Goal: Information Seeking & Learning: Learn about a topic

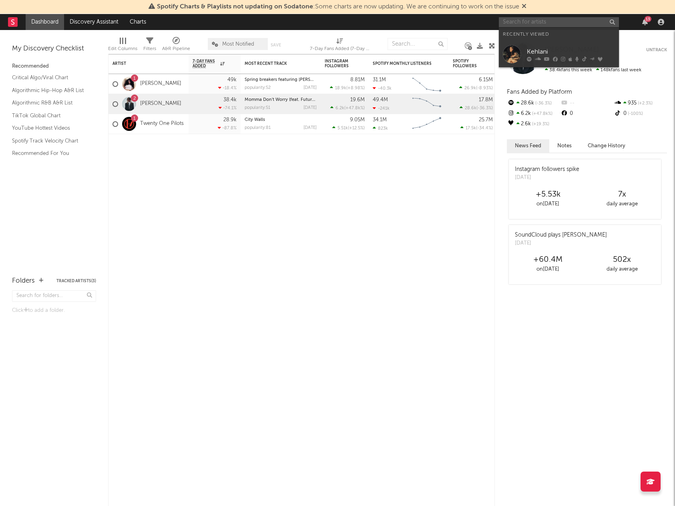
click at [575, 23] on input "text" at bounding box center [559, 22] width 120 height 10
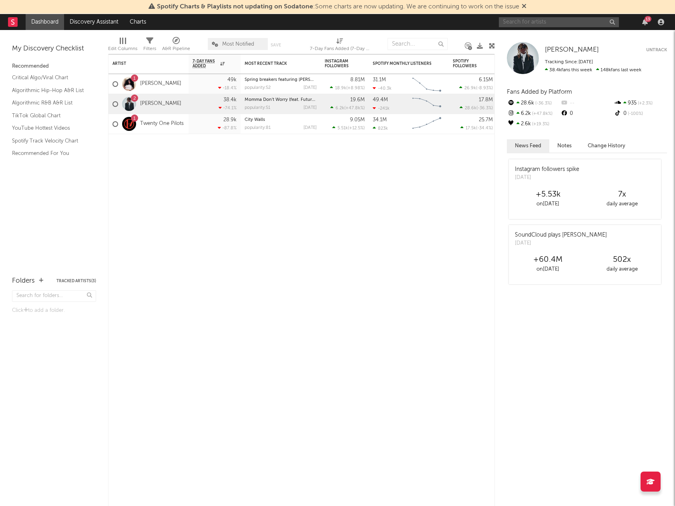
click at [563, 20] on input "text" at bounding box center [559, 22] width 120 height 10
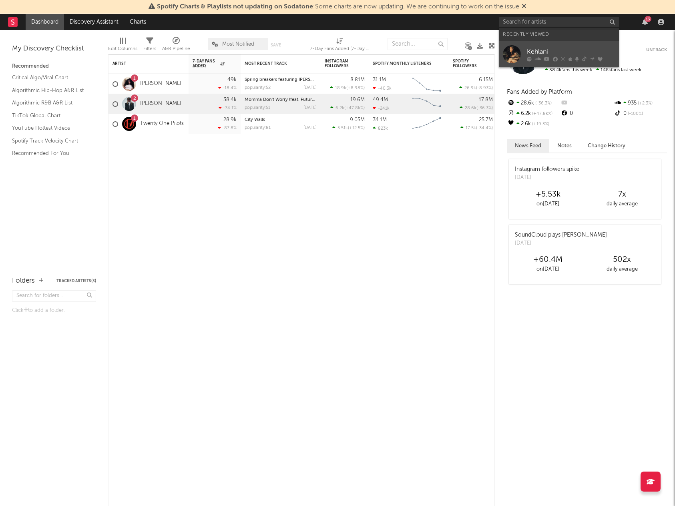
click at [545, 51] on div "Kehlani" at bounding box center [571, 52] width 88 height 10
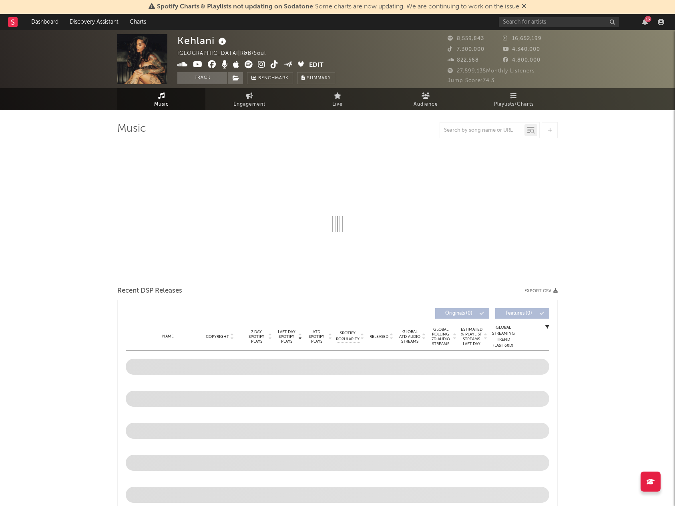
select select "6m"
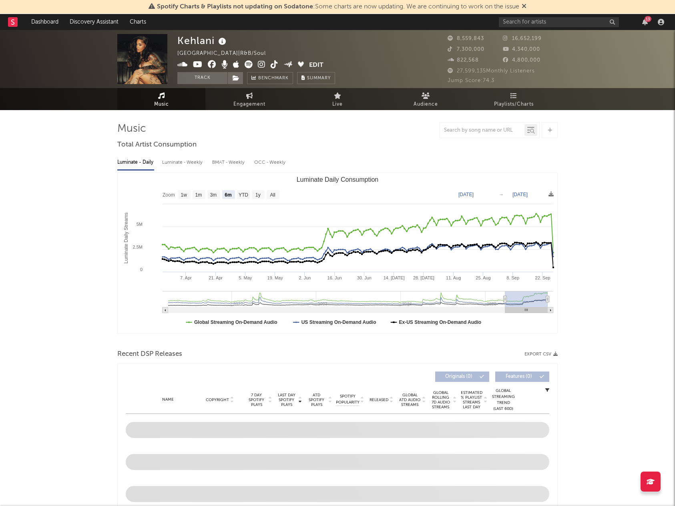
click at [189, 159] on div "Luminate - Weekly" at bounding box center [183, 163] width 42 height 14
select select "6m"
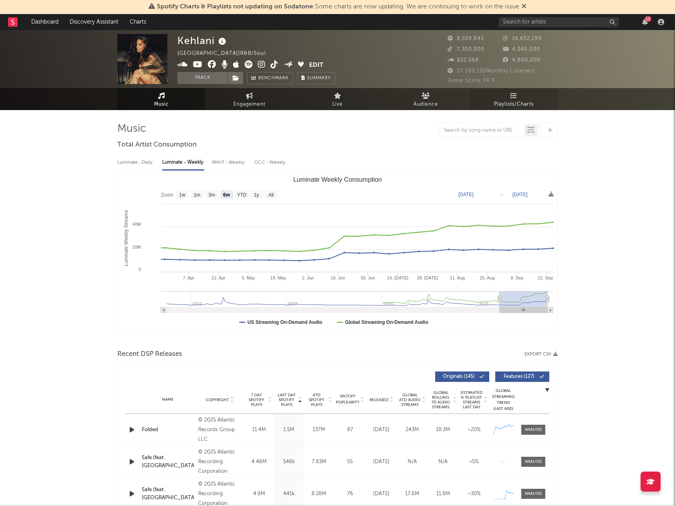
click at [502, 107] on span "Playlists/Charts" at bounding box center [514, 105] width 40 height 10
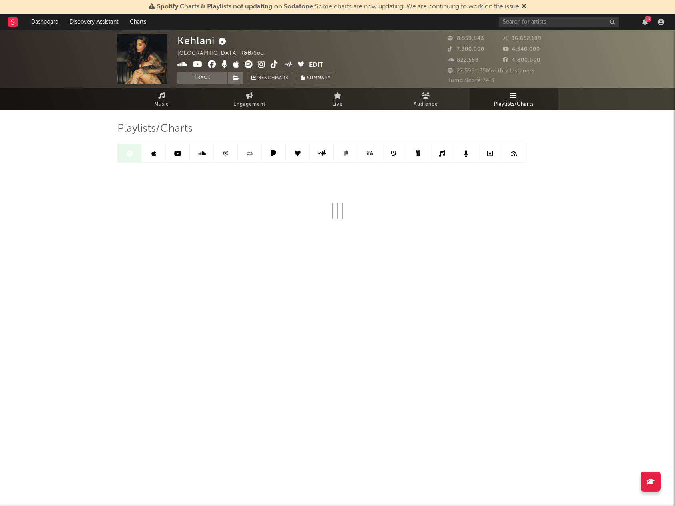
click at [154, 150] on icon at bounding box center [153, 153] width 5 height 6
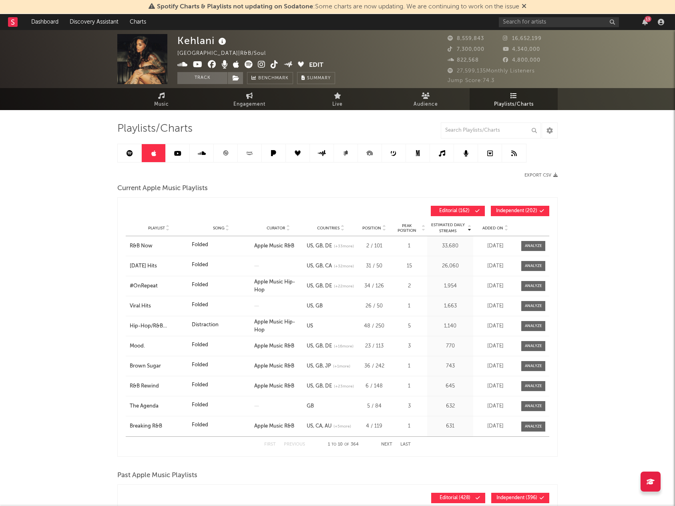
click at [182, 150] on link at bounding box center [178, 153] width 24 height 18
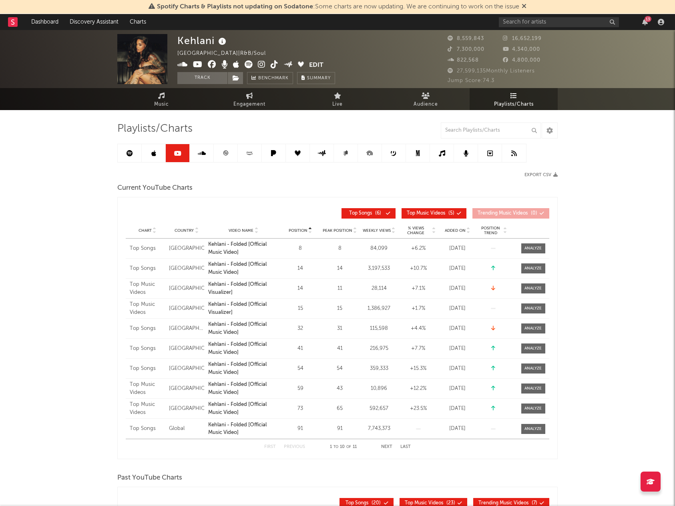
click at [202, 154] on icon at bounding box center [202, 153] width 8 height 6
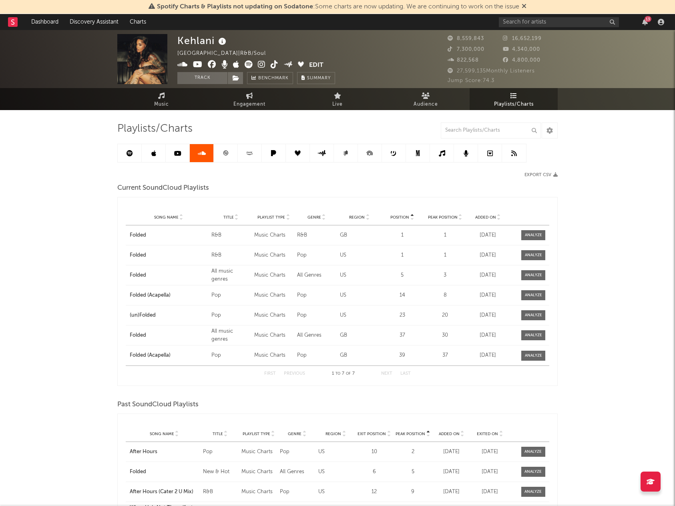
click at [229, 153] on link at bounding box center [226, 153] width 24 height 18
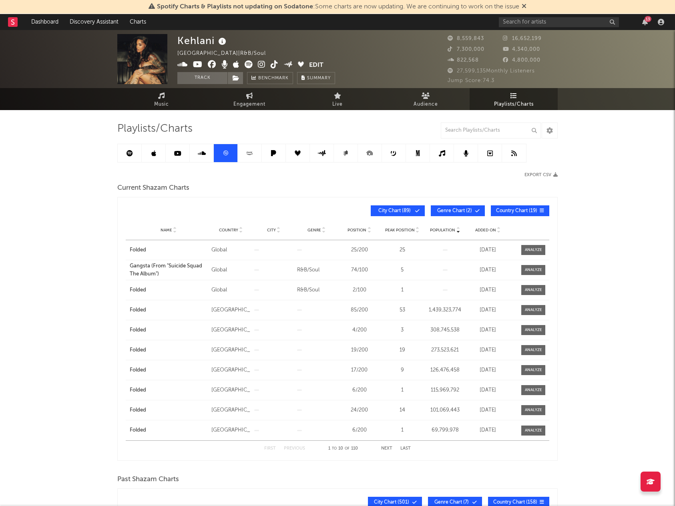
click at [253, 157] on link at bounding box center [250, 153] width 24 height 18
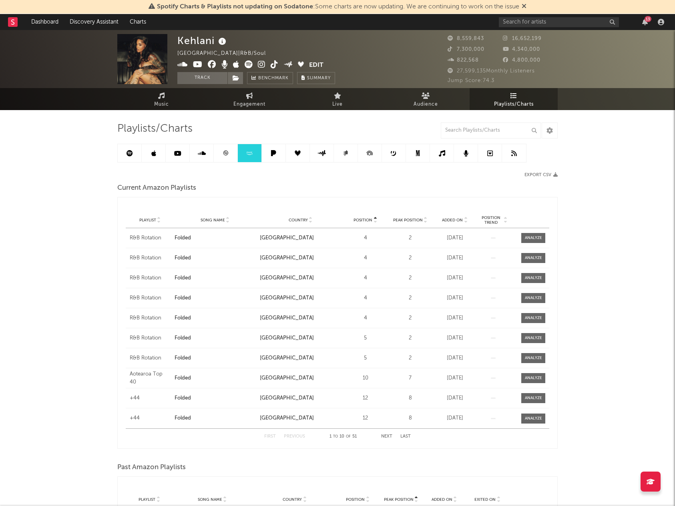
click at [277, 156] on icon at bounding box center [273, 153] width 9 height 6
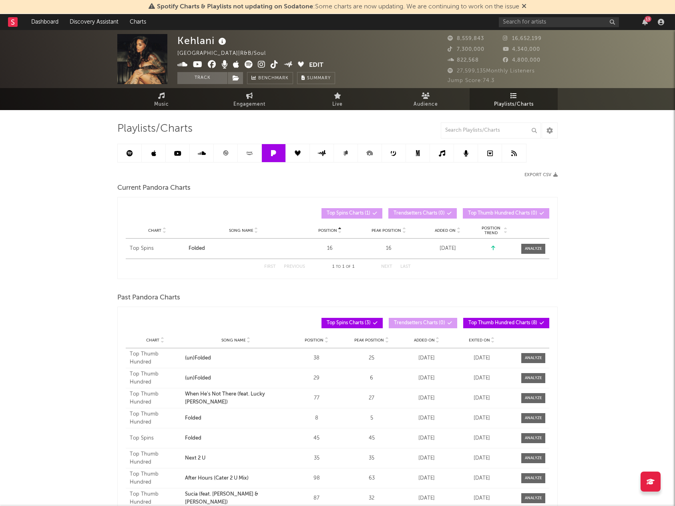
click at [304, 155] on link at bounding box center [298, 153] width 24 height 18
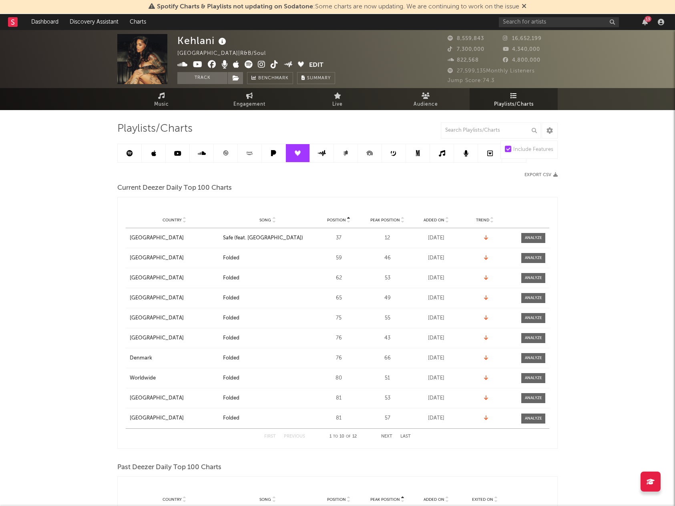
click at [321, 154] on icon at bounding box center [322, 153] width 9 height 6
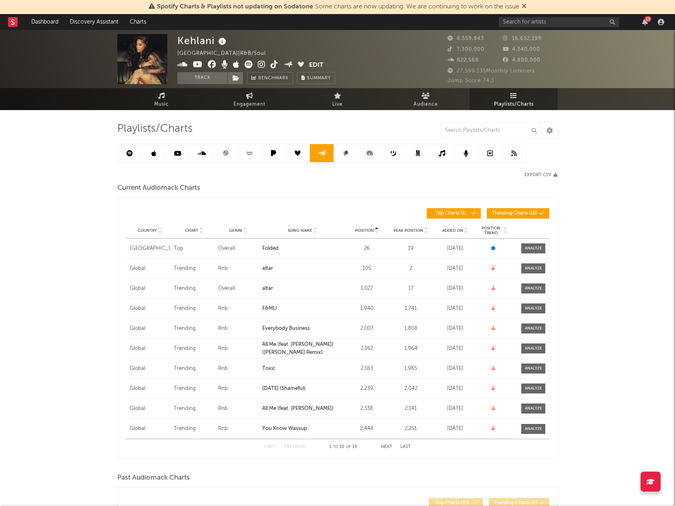
click at [342, 153] on link at bounding box center [346, 153] width 24 height 18
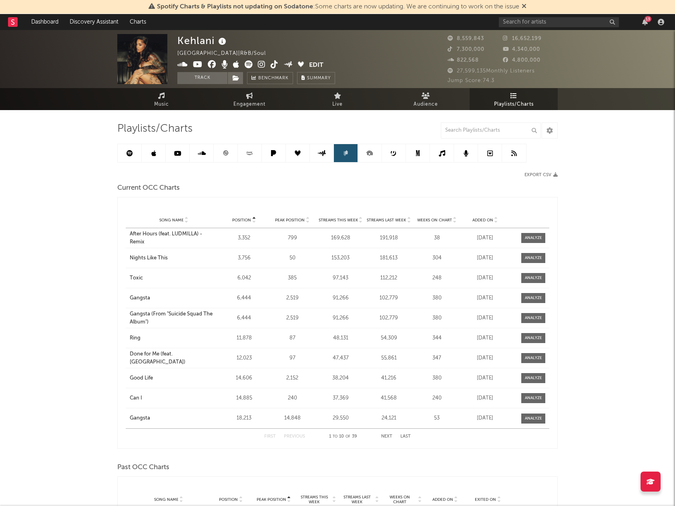
click at [362, 153] on icon at bounding box center [370, 153] width 18 height 18
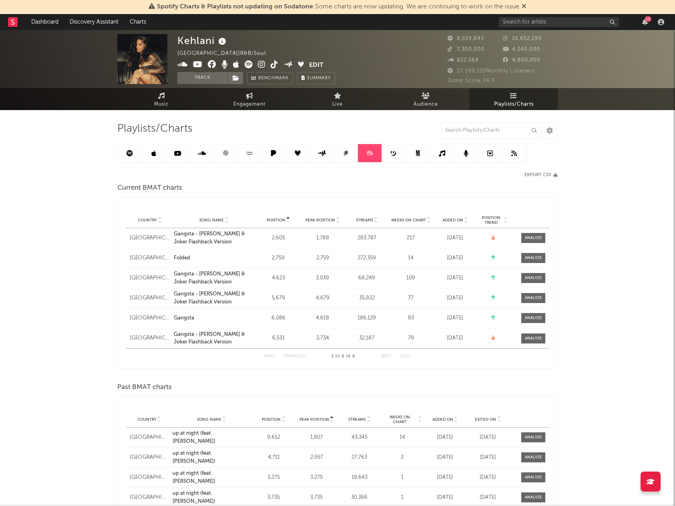
click at [381, 153] on link at bounding box center [370, 153] width 24 height 18
click at [396, 152] on icon at bounding box center [394, 153] width 6 height 6
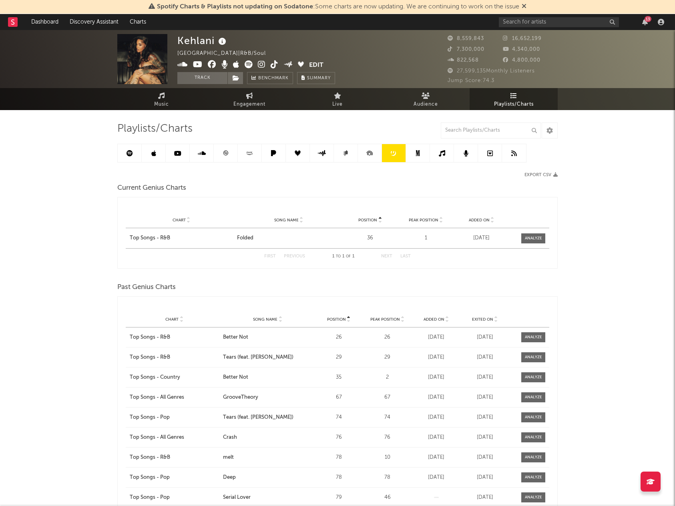
click at [418, 153] on icon at bounding box center [418, 153] width 4 height 6
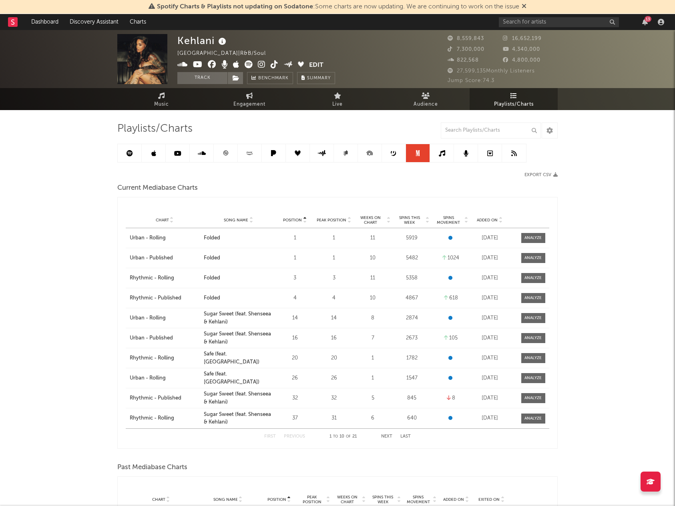
click at [439, 152] on icon at bounding box center [442, 153] width 6 height 6
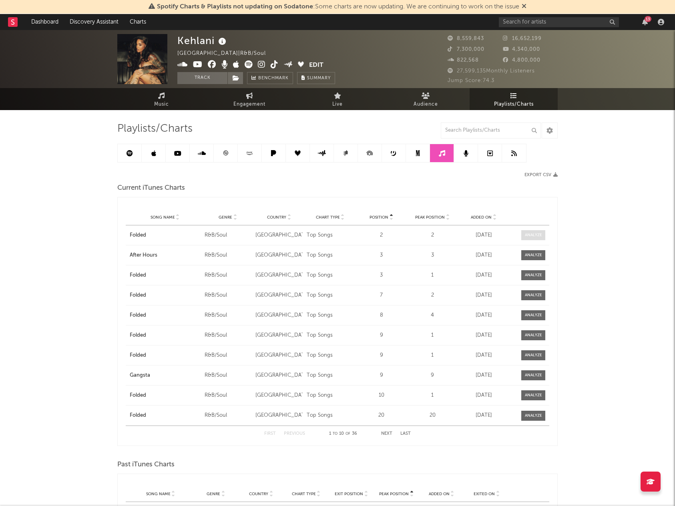
click at [532, 234] on div at bounding box center [533, 235] width 17 height 6
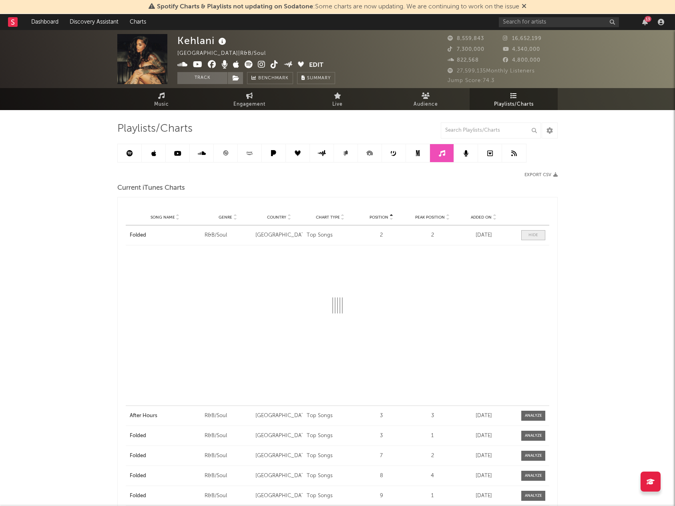
select select "1w"
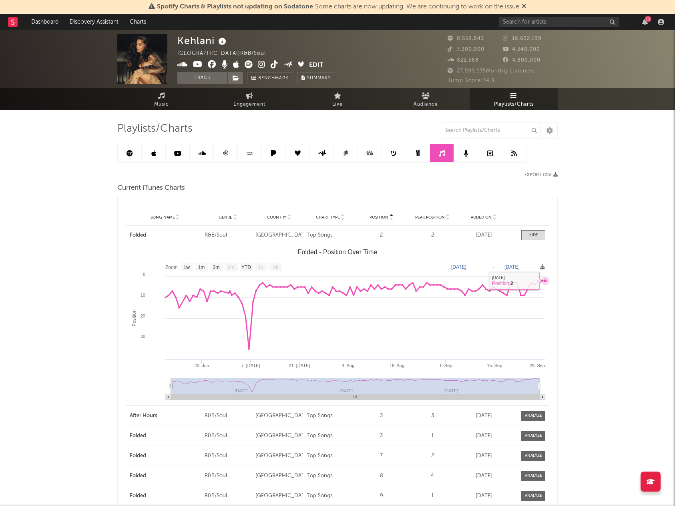
click at [545, 281] on icon "Folded - Position Over Time" at bounding box center [545, 280] width 3 height 3
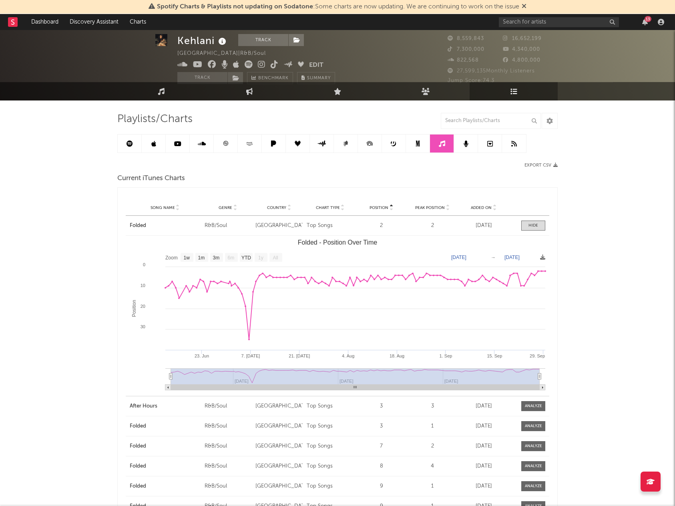
scroll to position [8, 0]
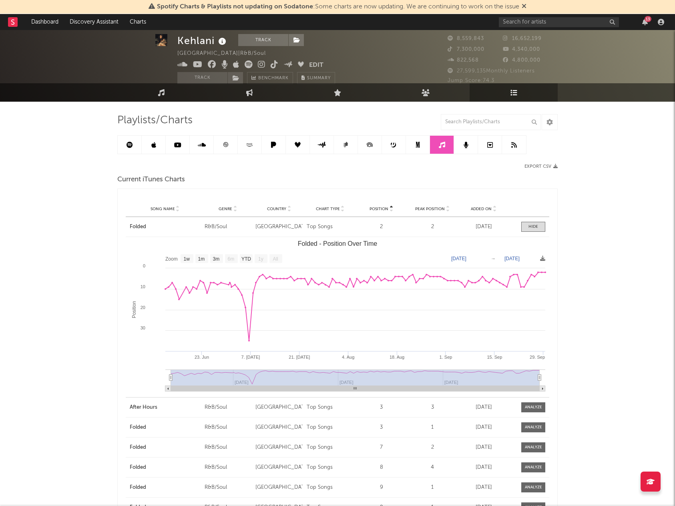
click at [284, 209] on span "Country" at bounding box center [276, 209] width 19 height 5
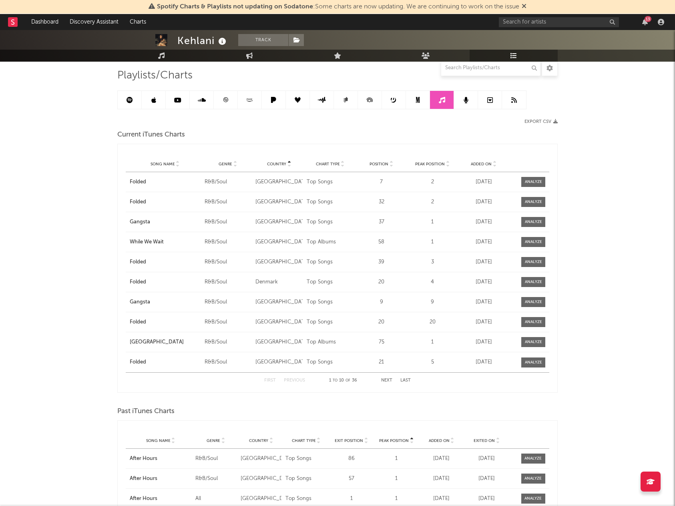
scroll to position [54, 0]
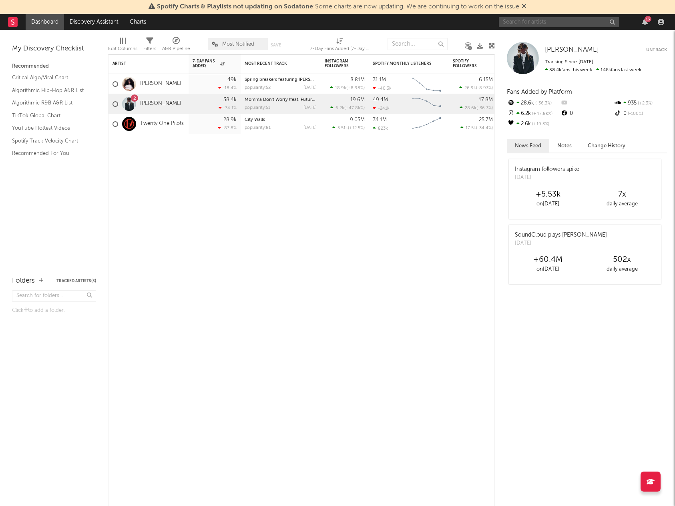
click at [556, 19] on input "text" at bounding box center [559, 22] width 120 height 10
click at [554, 23] on input "text" at bounding box center [559, 22] width 120 height 10
type input "F"
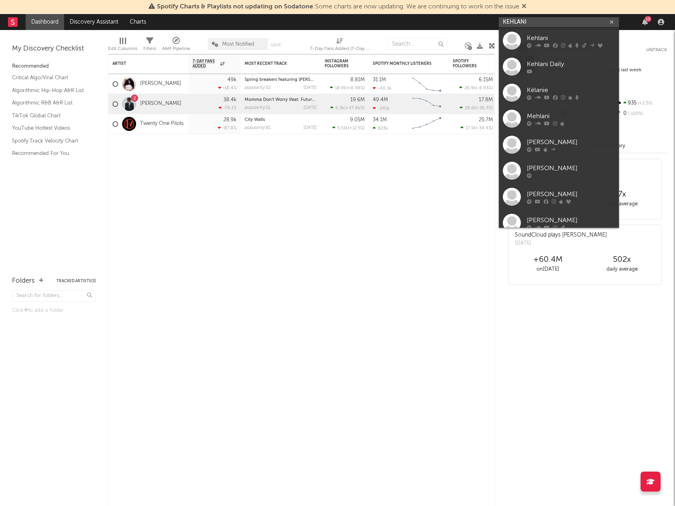
type input "KEHLANI"
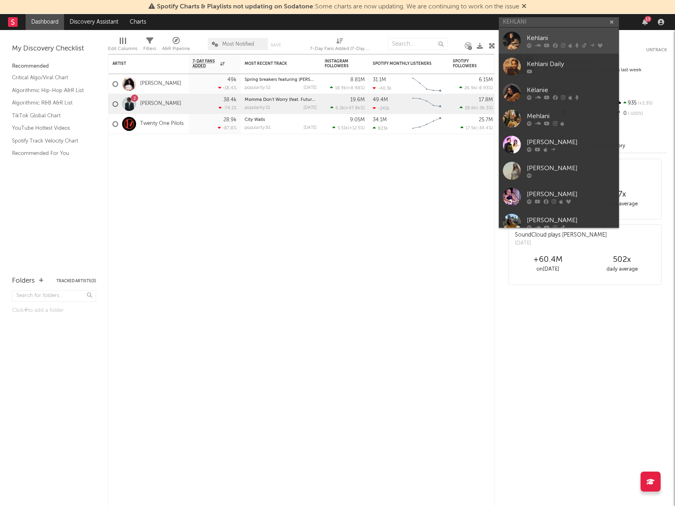
click at [511, 39] on div at bounding box center [512, 41] width 18 height 18
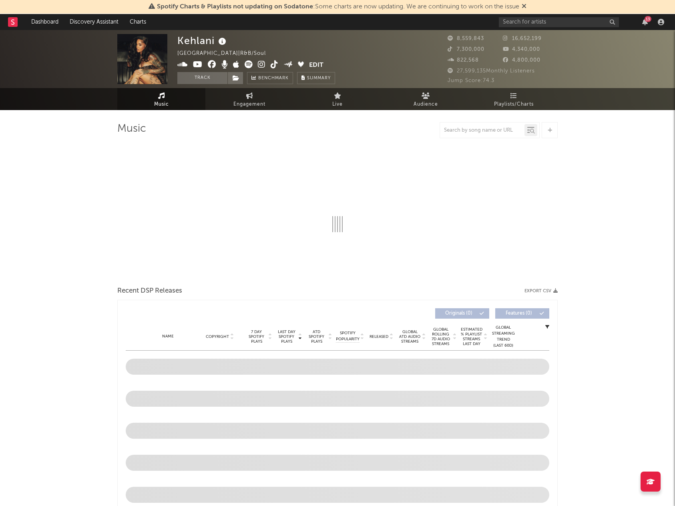
select select "6m"
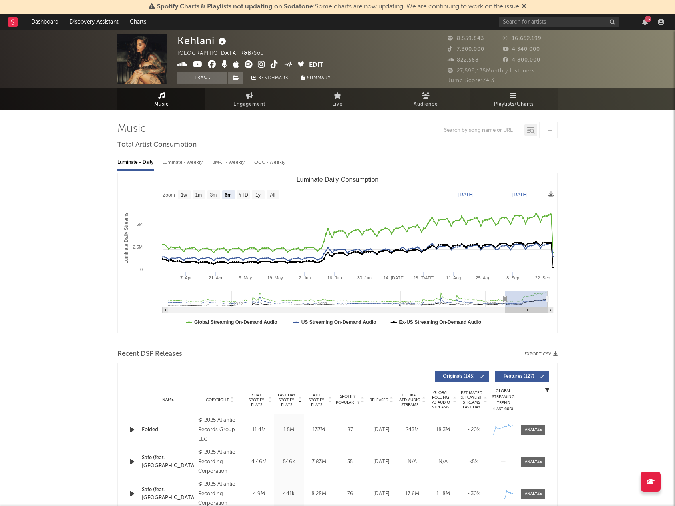
click at [520, 96] on link "Playlists/Charts" at bounding box center [514, 99] width 88 height 22
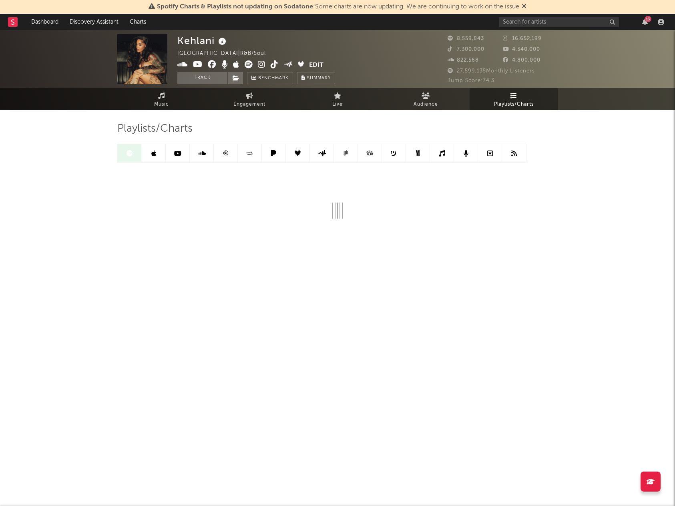
click at [204, 153] on icon at bounding box center [202, 153] width 8 height 6
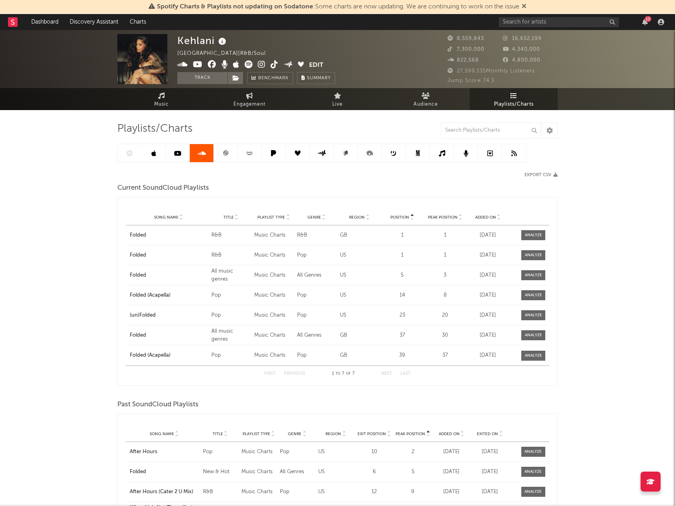
click at [157, 153] on link at bounding box center [154, 153] width 24 height 18
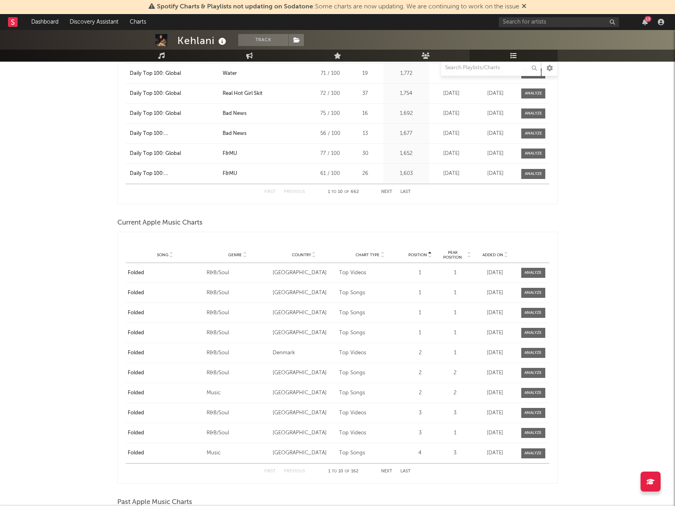
scroll to position [1181, 0]
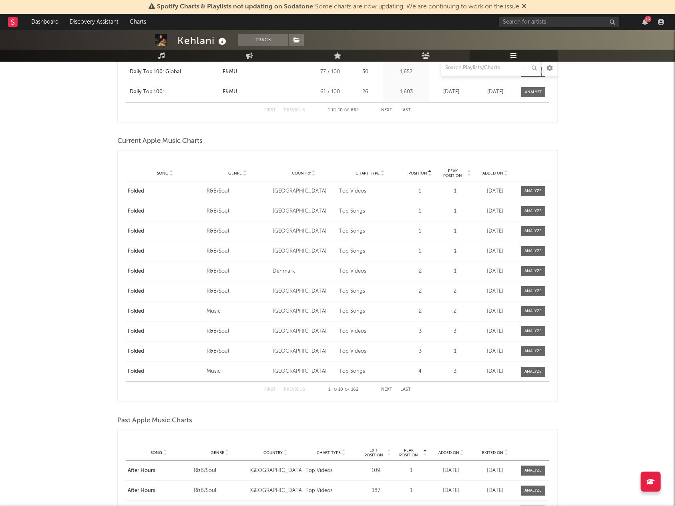
click at [386, 388] on button "Next" at bounding box center [386, 390] width 11 height 4
click at [407, 389] on button "Last" at bounding box center [406, 390] width 10 height 4
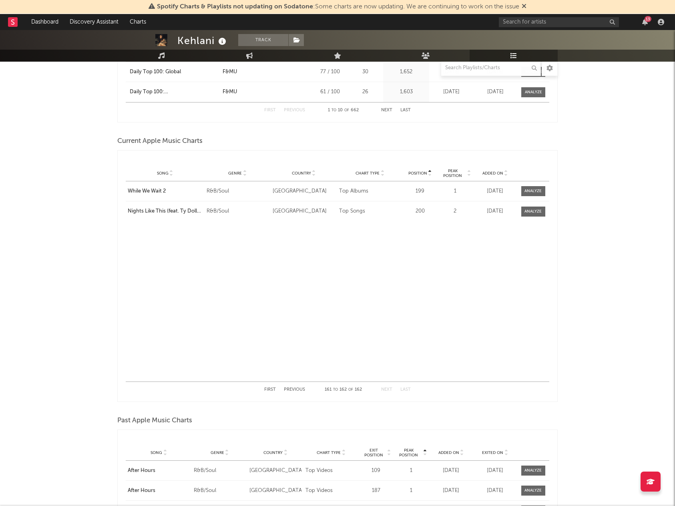
click at [273, 388] on button "First" at bounding box center [270, 390] width 12 height 4
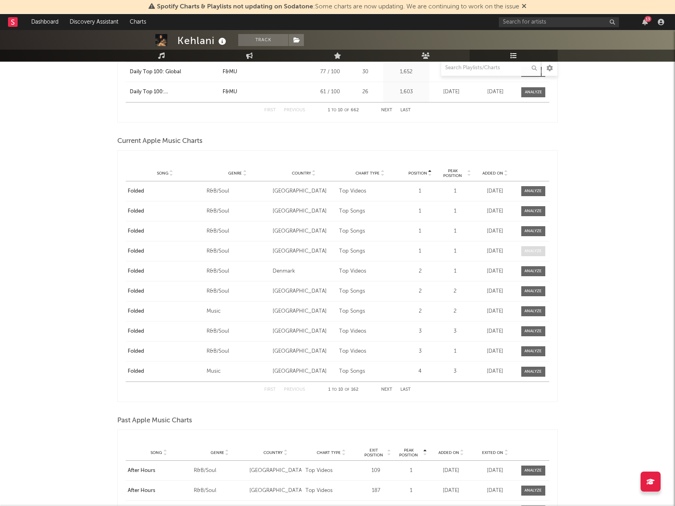
click at [530, 252] on div at bounding box center [533, 251] width 17 height 6
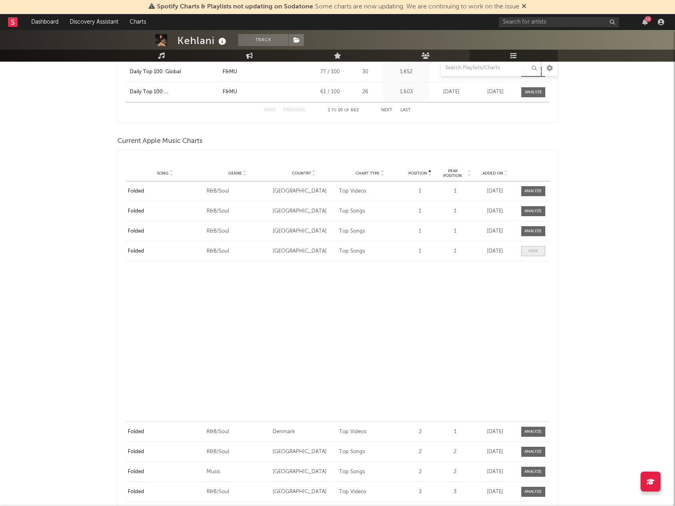
select select "1w"
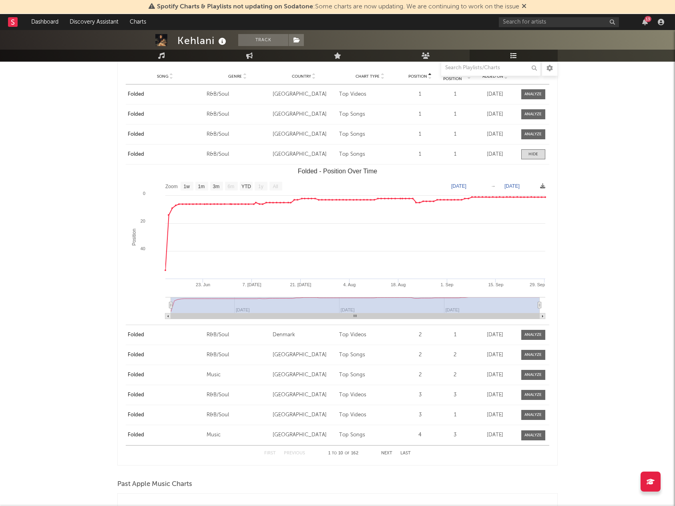
scroll to position [1264, 0]
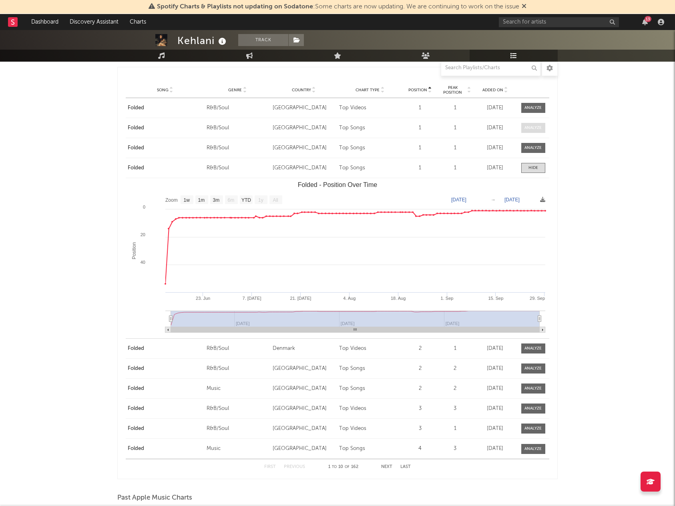
click at [538, 127] on div at bounding box center [533, 128] width 17 height 6
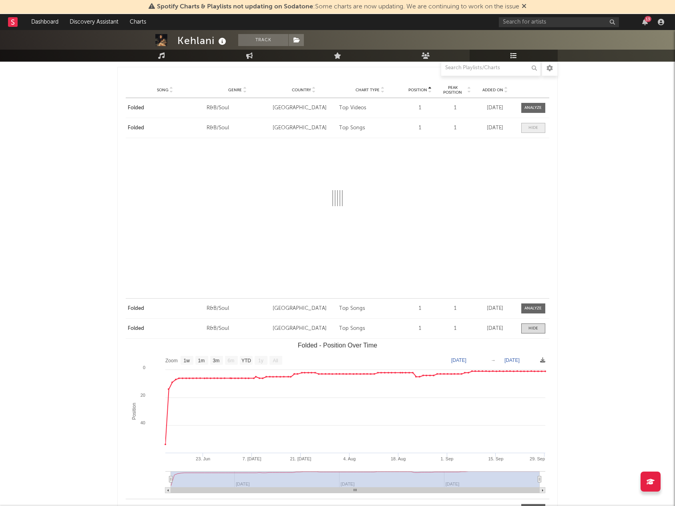
select select "1w"
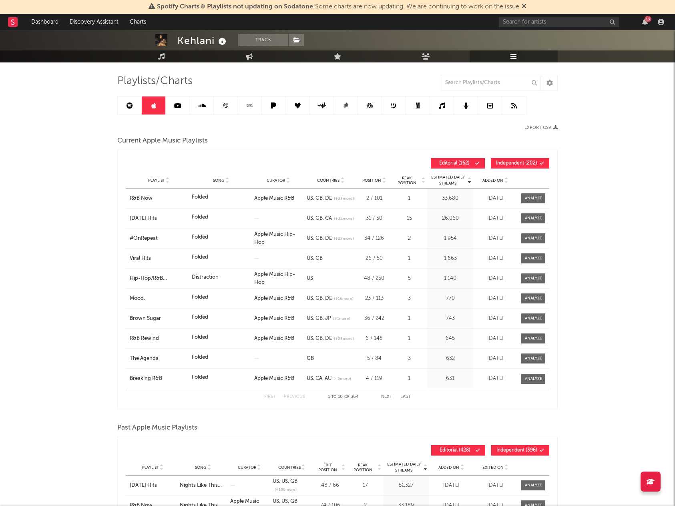
scroll to position [0, 0]
